Goal: Use online tool/utility: Utilize a website feature to perform a specific function

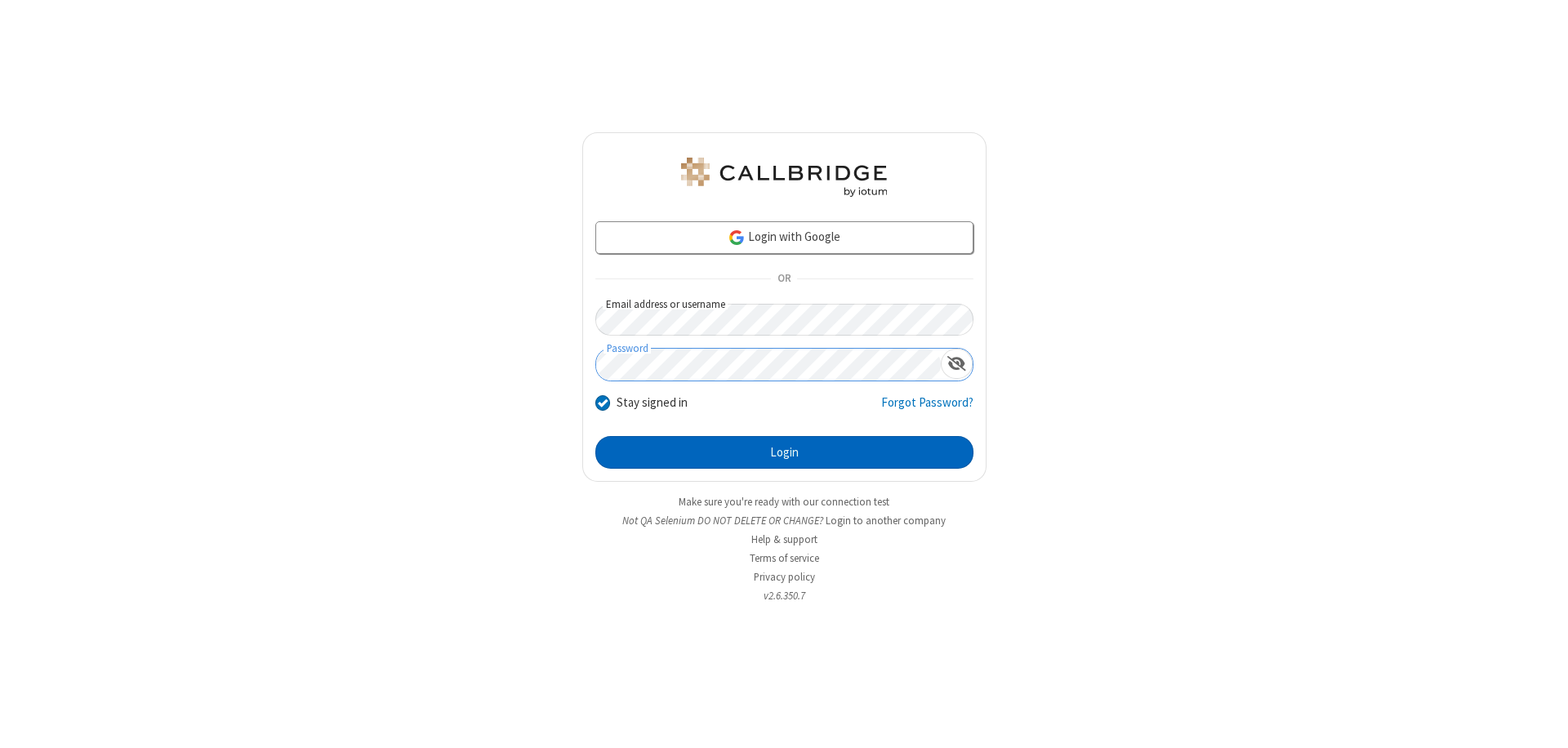
click at [784, 452] on button "Login" at bounding box center [784, 452] width 378 height 33
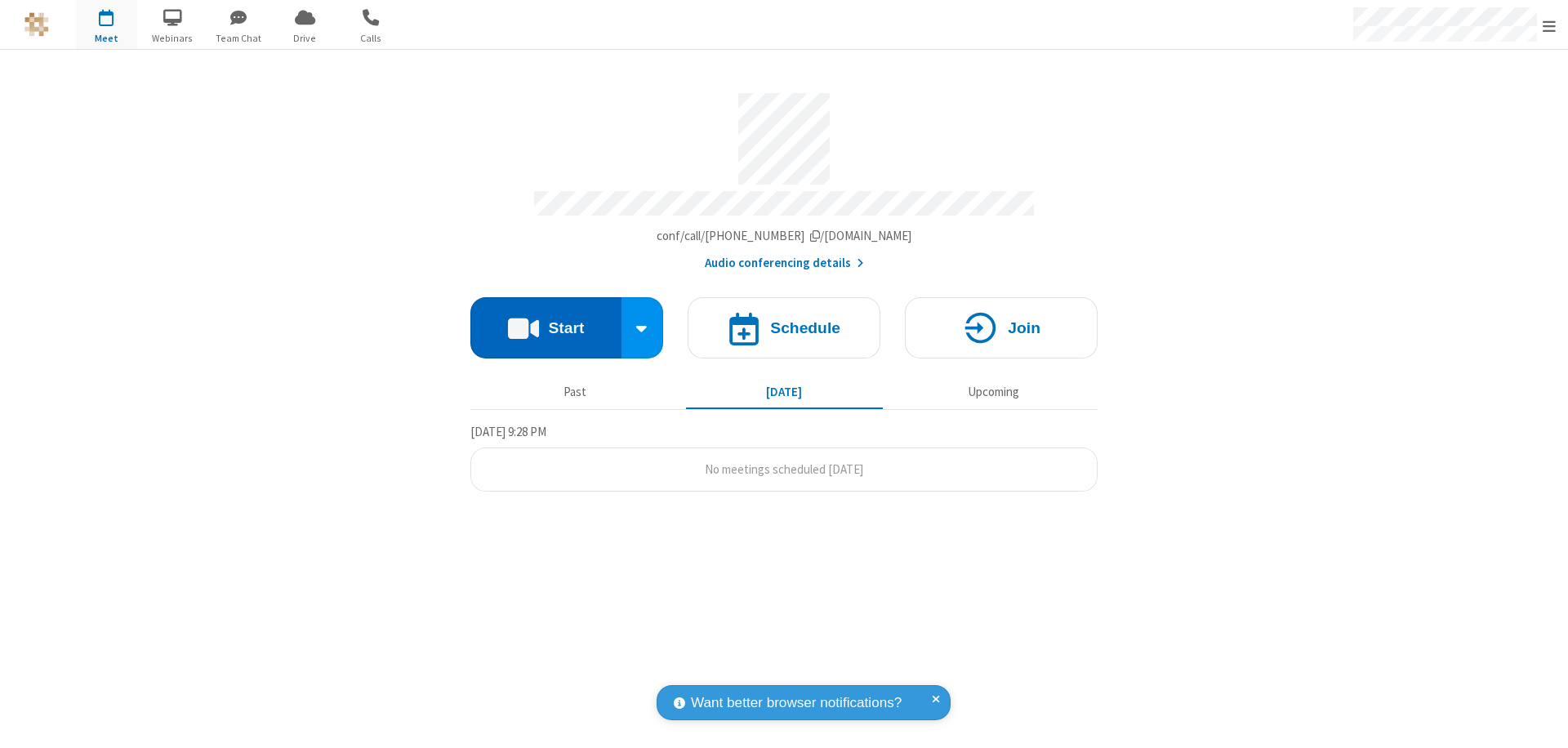
click at [545, 320] on button "Start" at bounding box center [546, 328] width 151 height 61
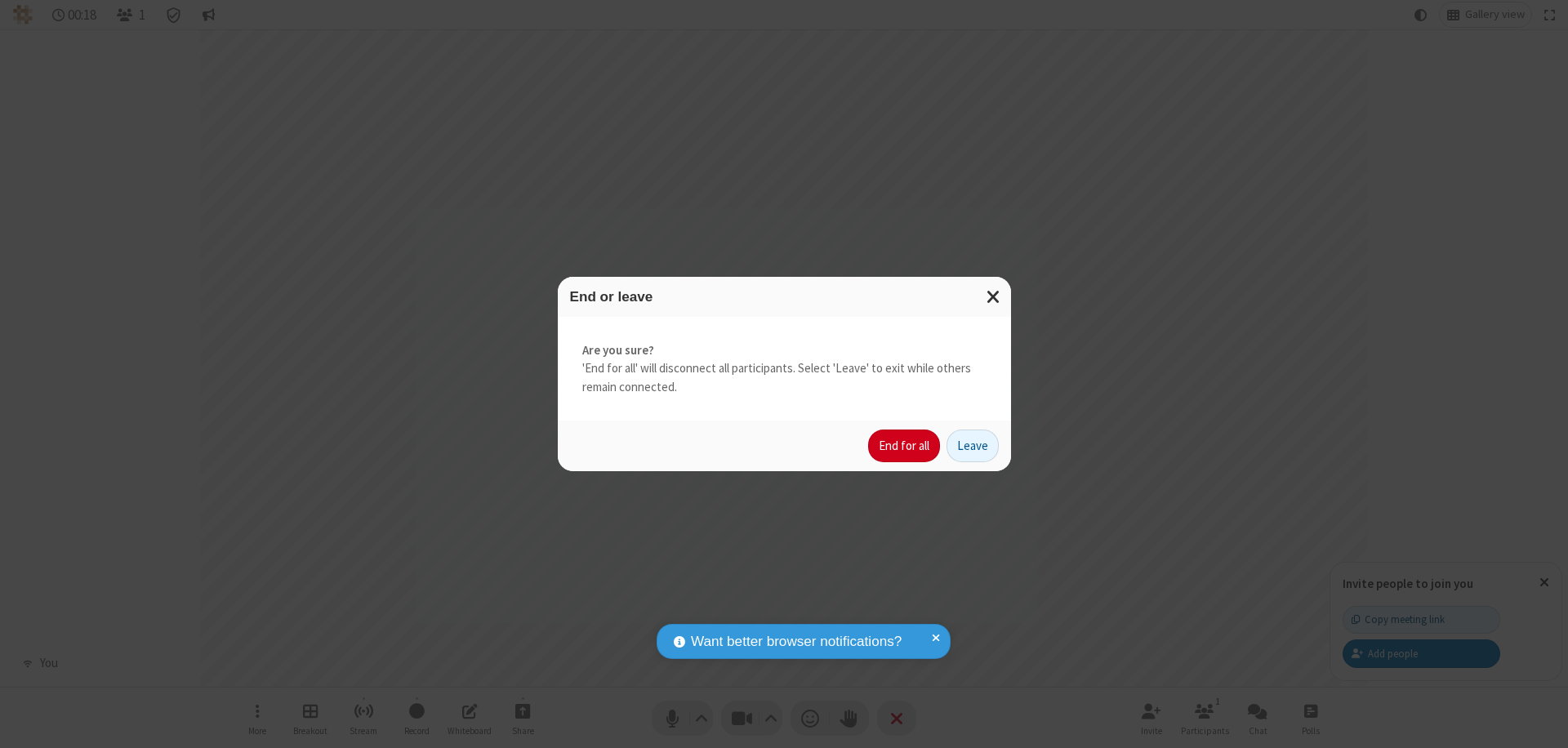
click at [905, 446] on button "End for all" at bounding box center [903, 446] width 72 height 33
